Goal: Check status: Check status

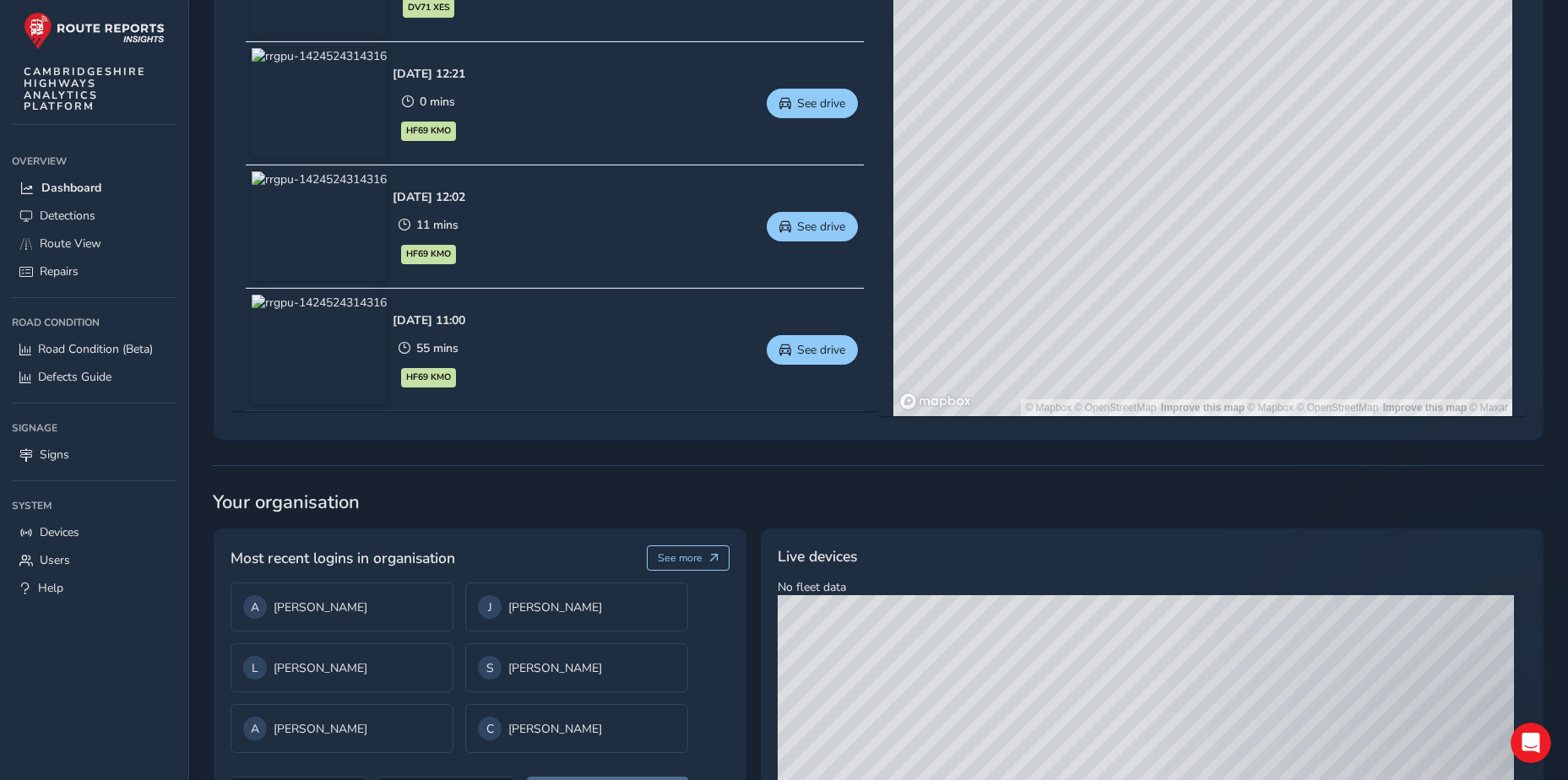
scroll to position [847, 0]
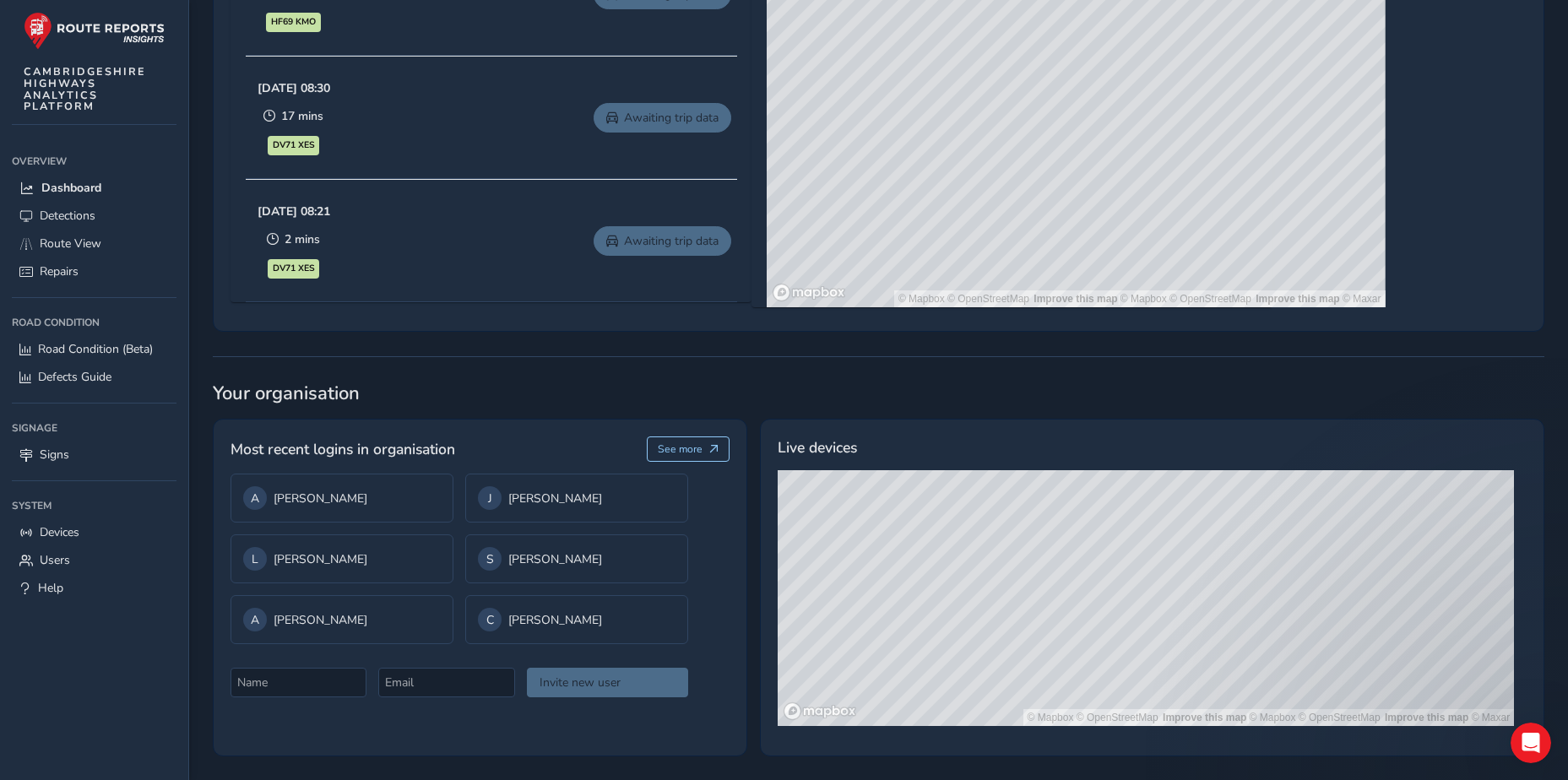
scroll to position [1015, 0]
